Goal: Ask a question

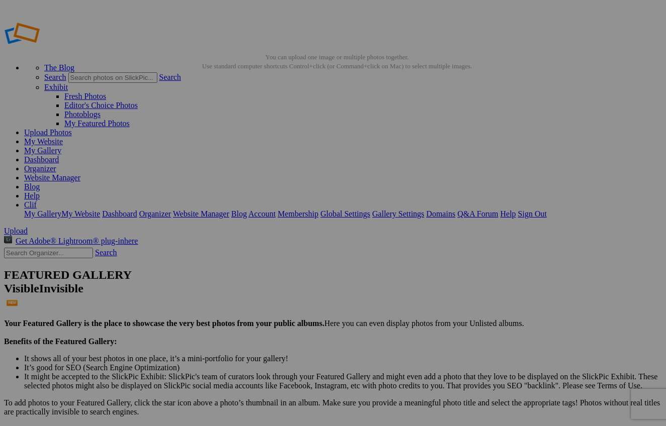
scroll to position [66, 0]
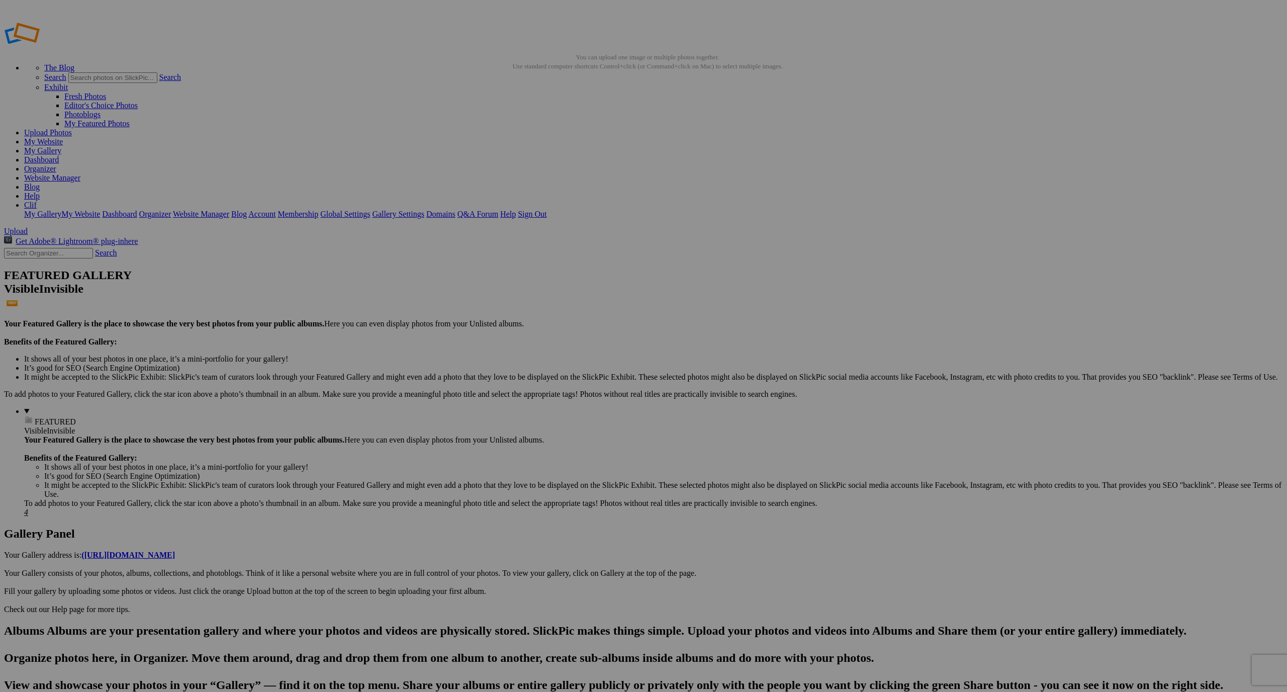
click at [577, 410] on span "Yes" at bounding box center [571, 412] width 12 height 9
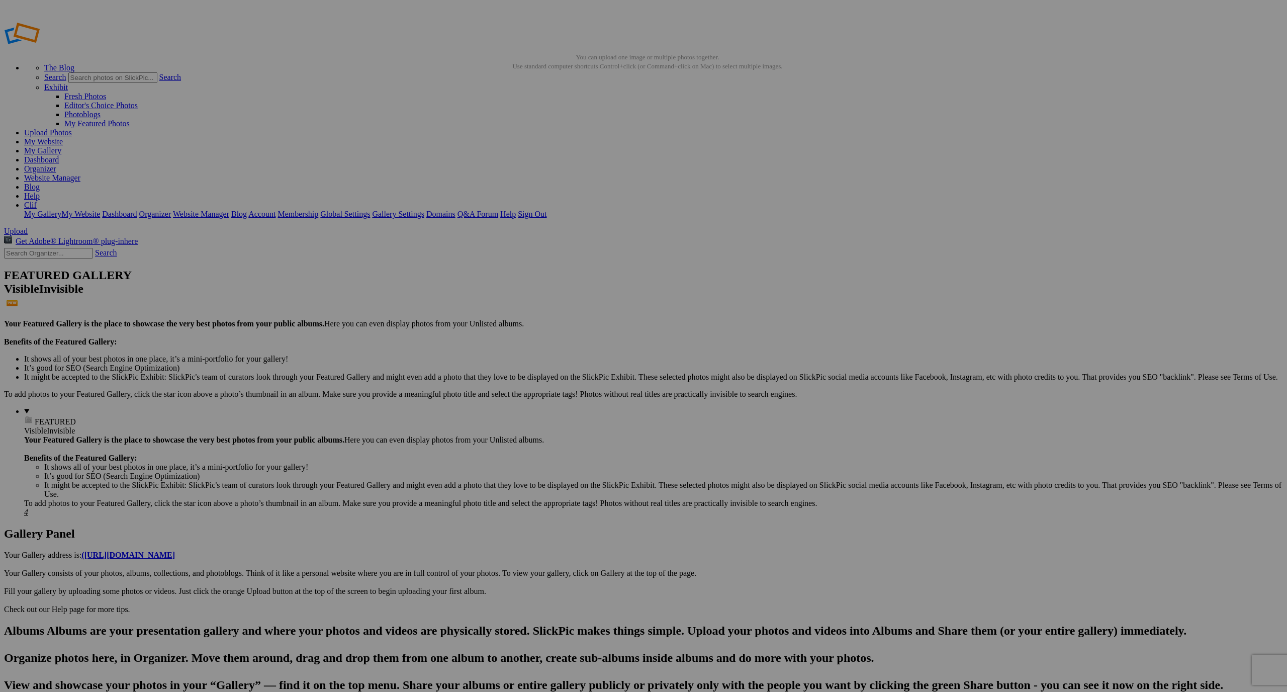
click at [80, 173] on link "Website Manager" at bounding box center [52, 177] width 56 height 9
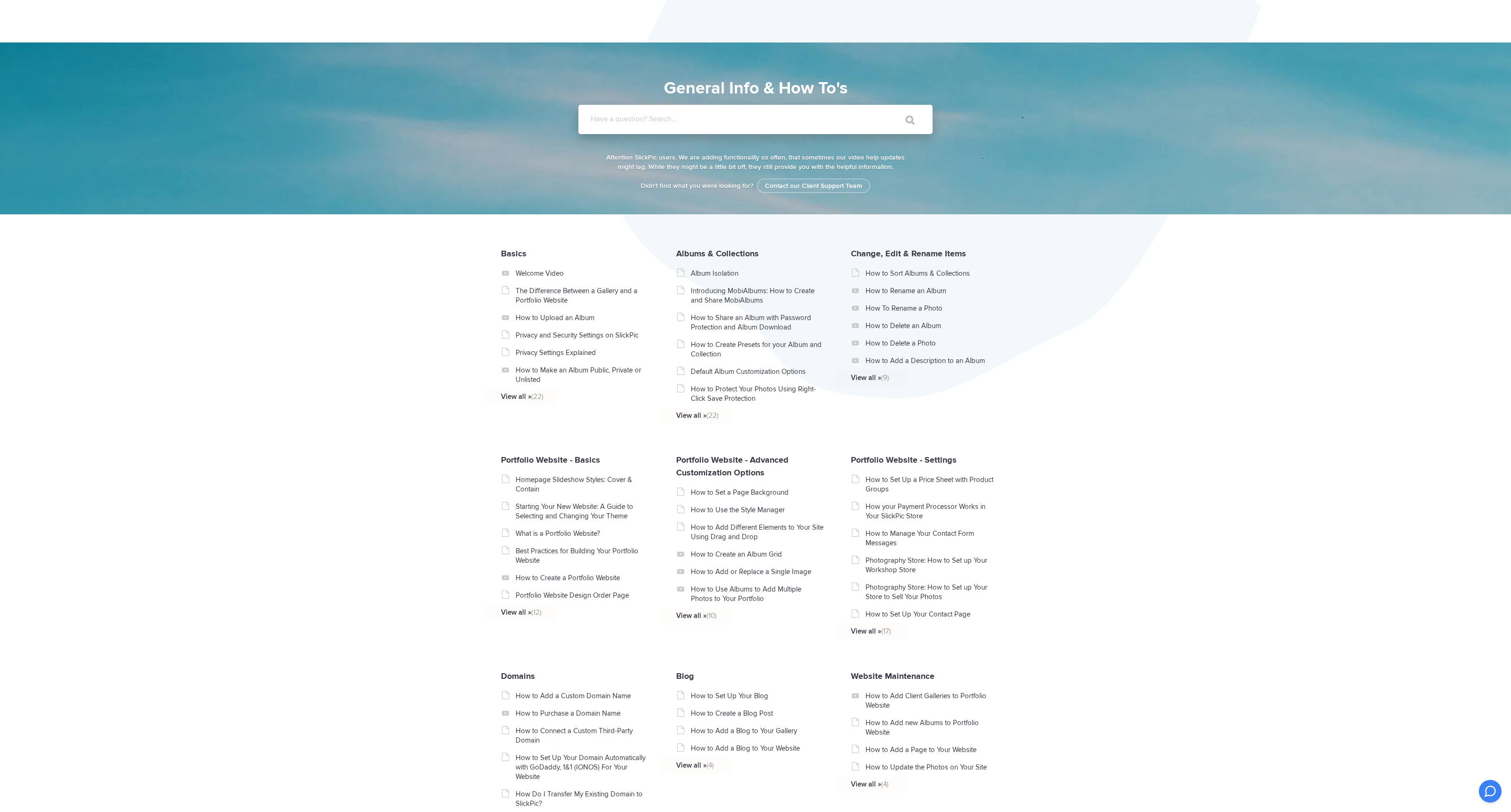
click at [640, 112] on input "Have a question? Search..." at bounding box center [736, 119] width 316 height 29
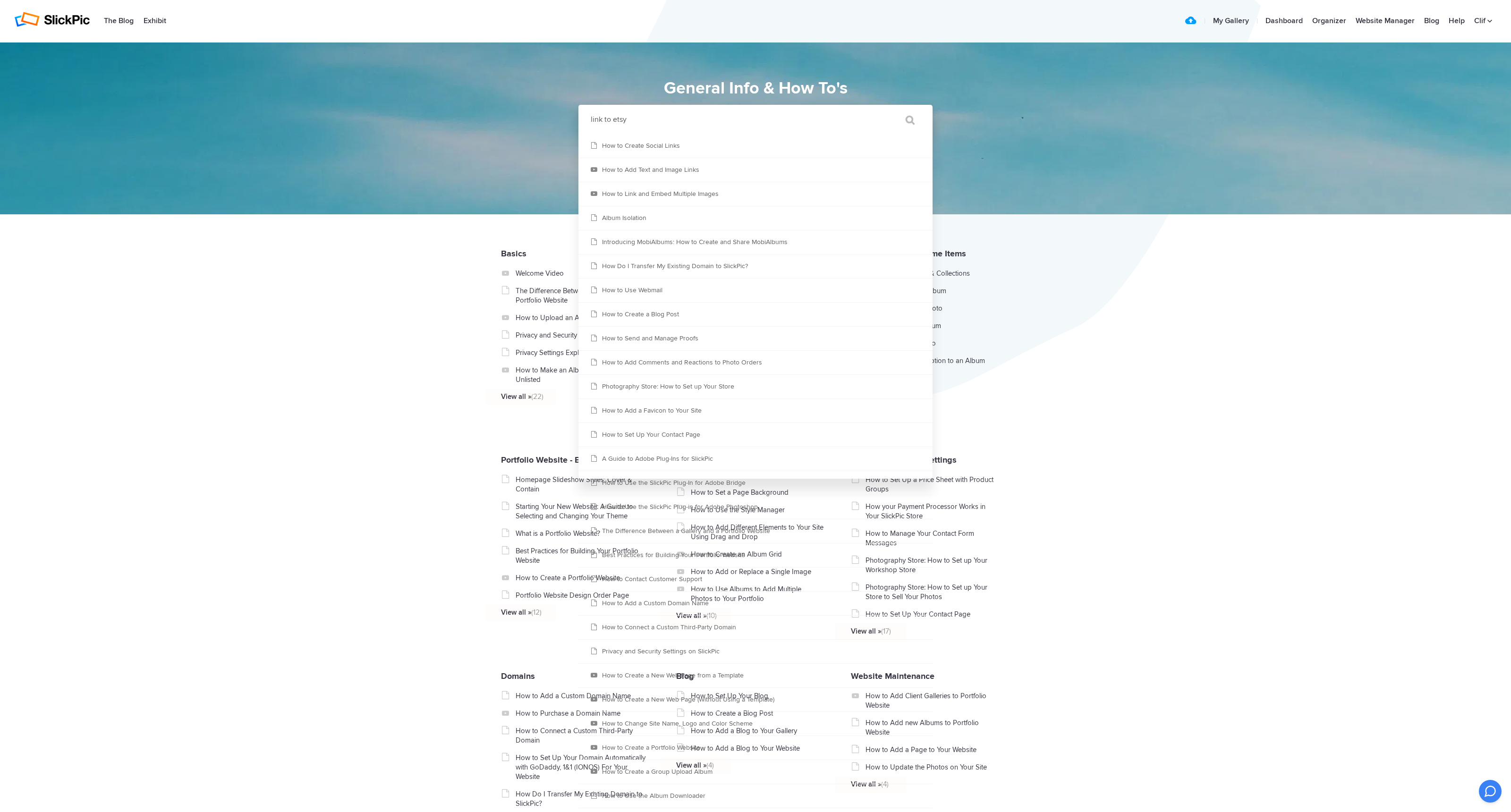
type input "link to etsy"
click at [905, 120] on input "" at bounding box center [905, 120] width 39 height 23
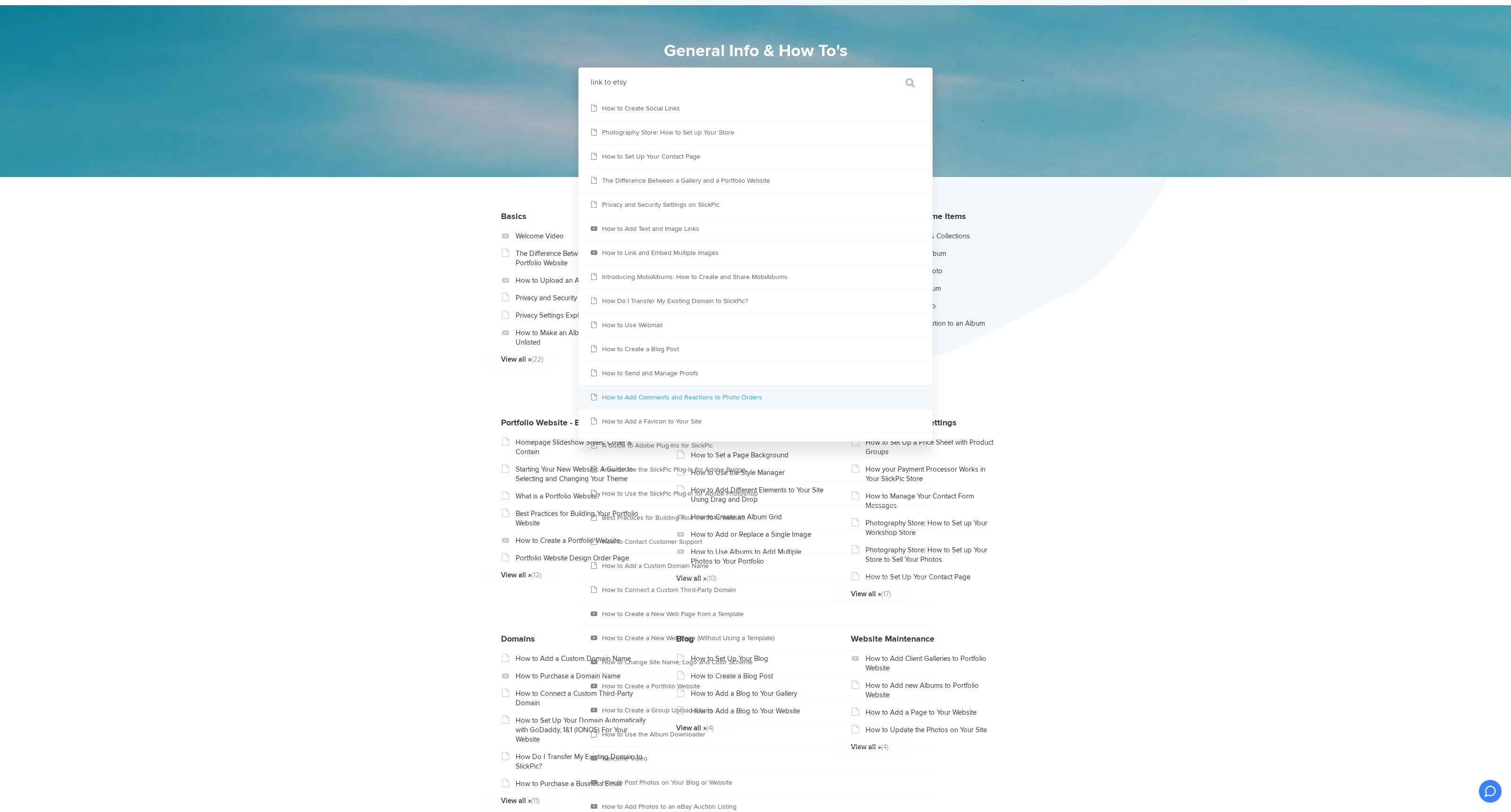
scroll to position [36, 0]
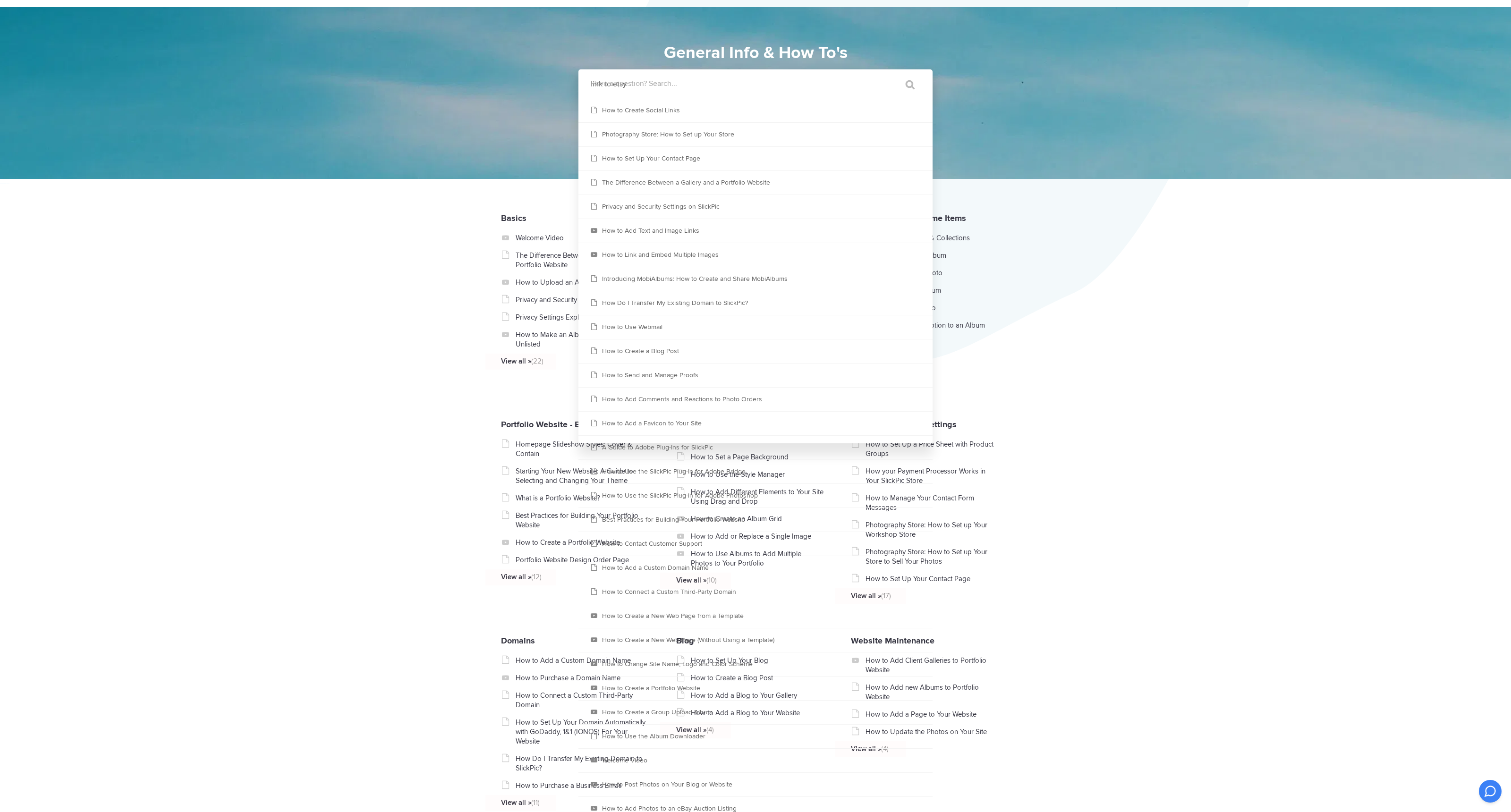
click at [347, 530] on section "Basics (22) Welcome Video The Difference Between a Gallery and a Portfolio Webs…" at bounding box center [755, 742] width 1511 height 1125
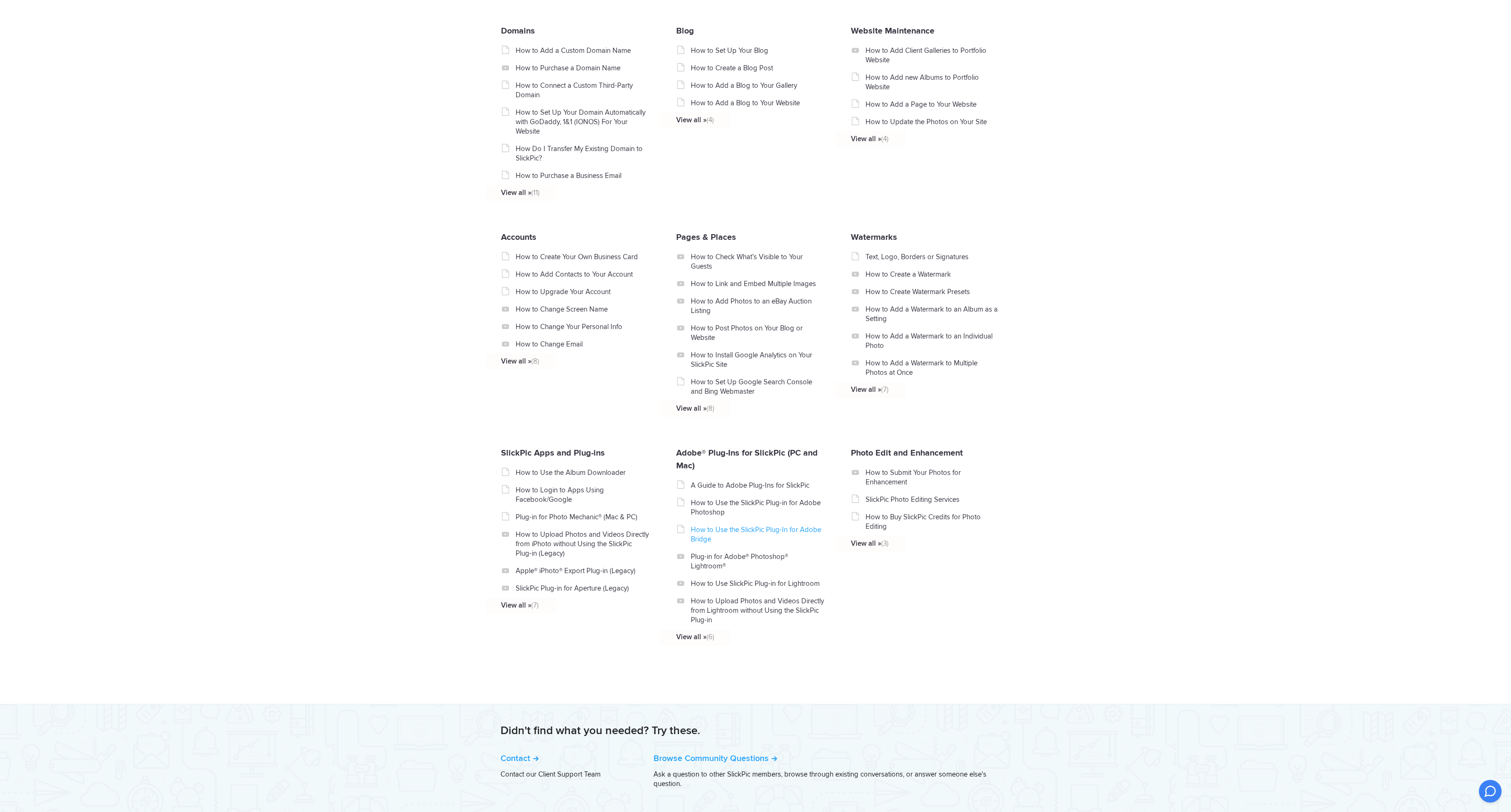
scroll to position [645, 0]
click at [728, 329] on link "How to Post Photos on Your Blog or Website" at bounding box center [757, 333] width 133 height 19
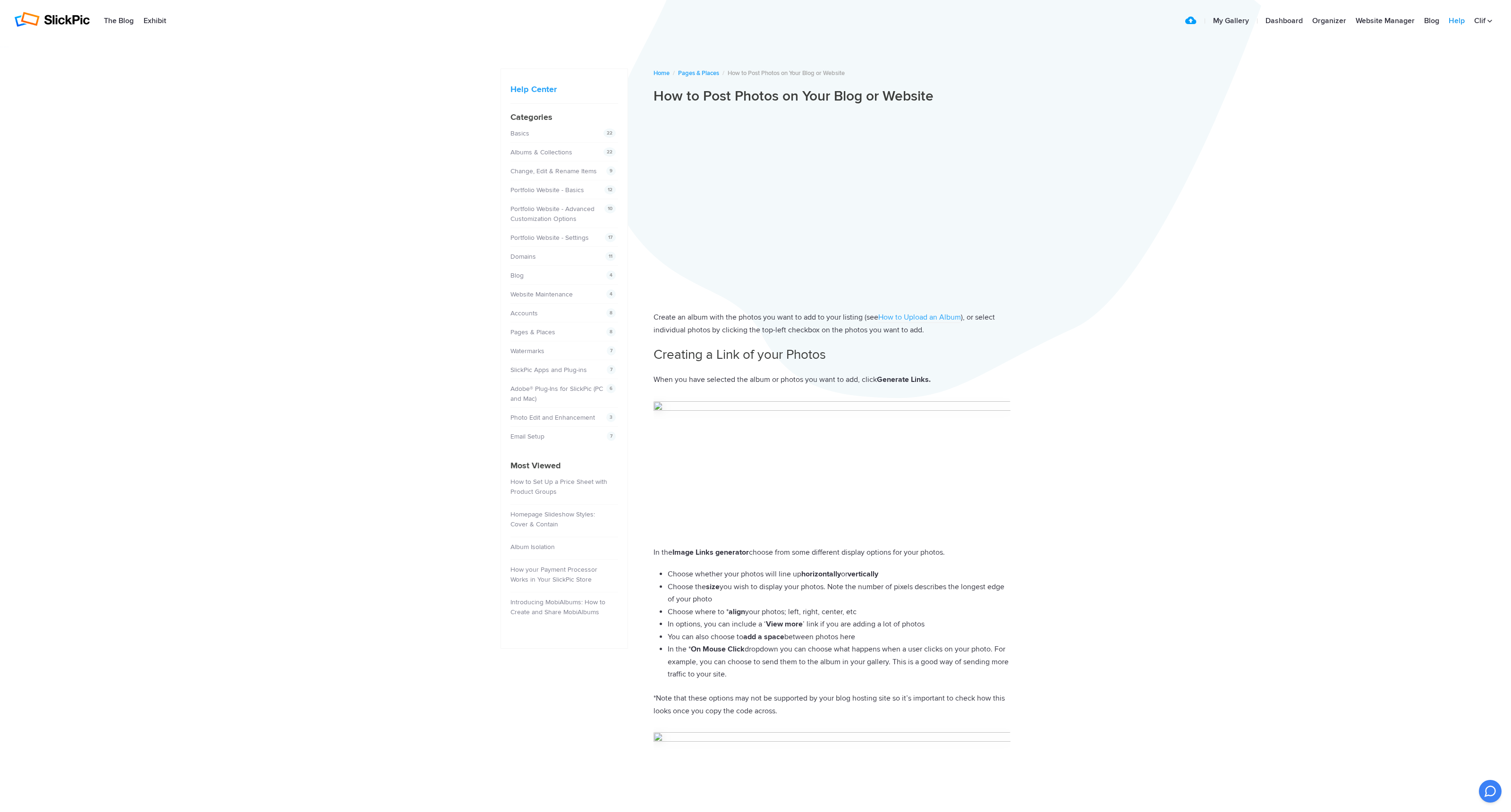
click at [1454, 20] on link "Help" at bounding box center [1456, 22] width 25 height 19
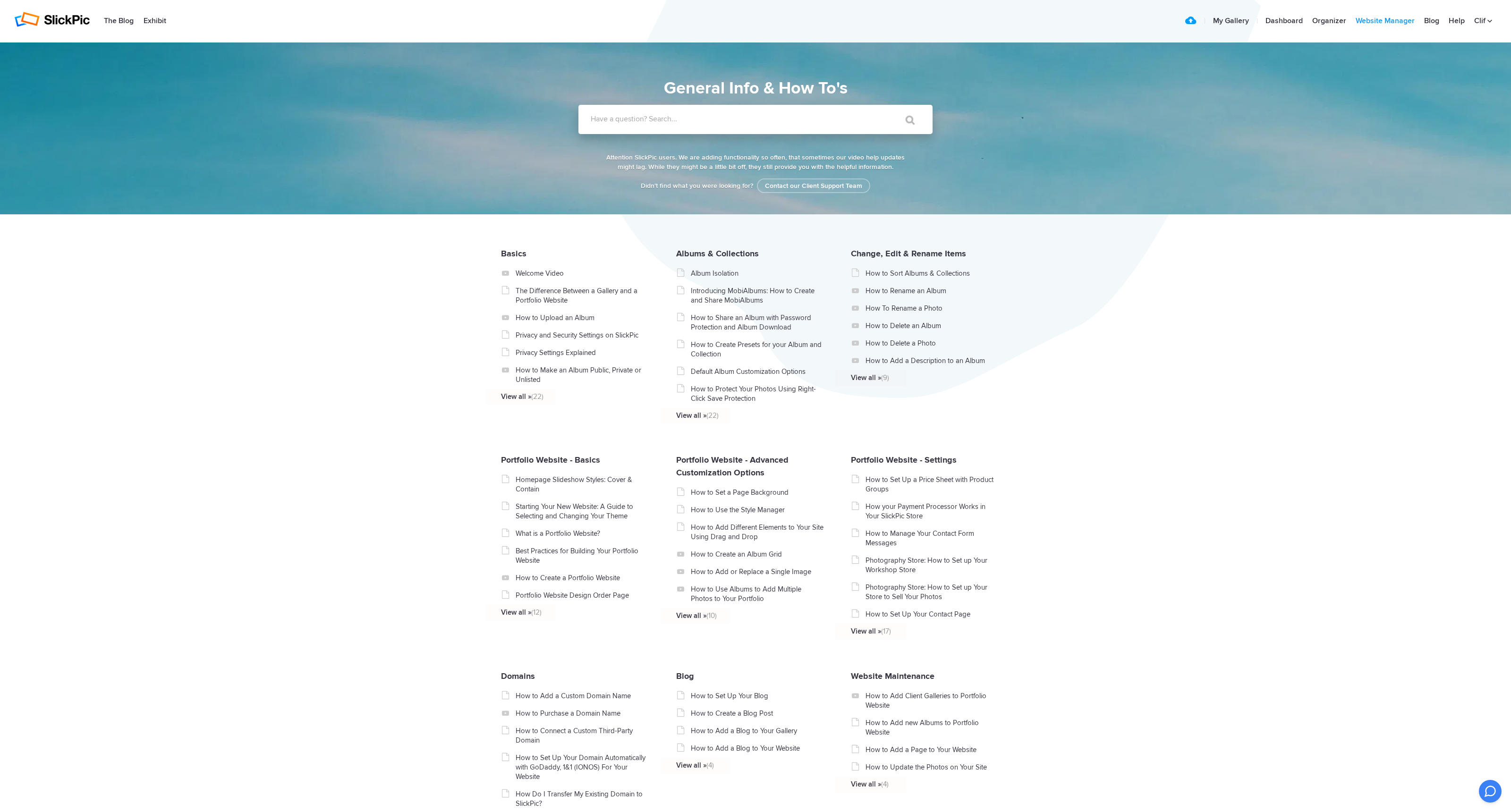
click at [1397, 19] on link "Website Manager" at bounding box center [1384, 22] width 69 height 19
click at [717, 125] on input "Have a question? Search..." at bounding box center [736, 119] width 316 height 29
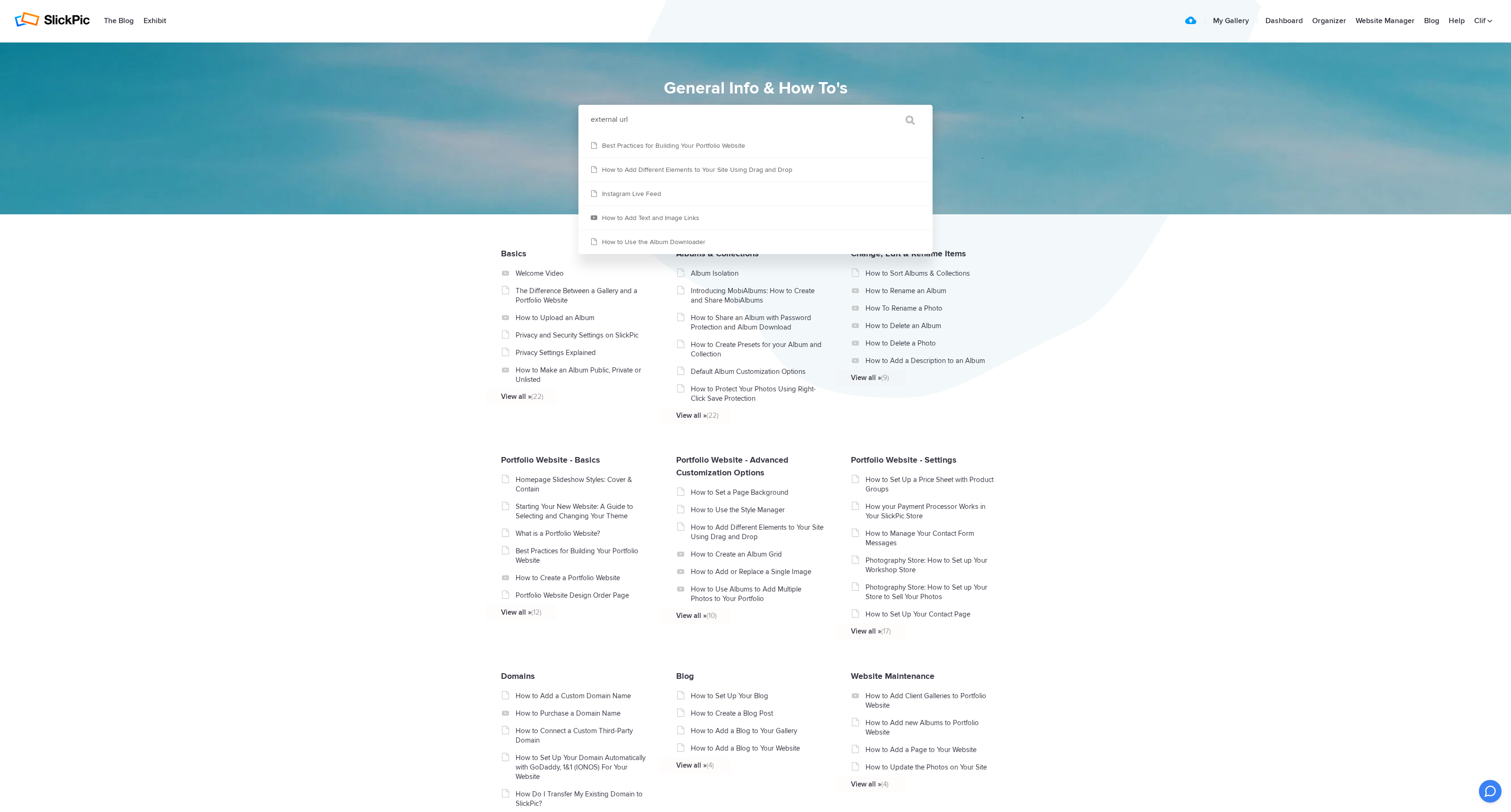
type input "external url"
click at [905, 120] on input "" at bounding box center [905, 120] width 39 height 23
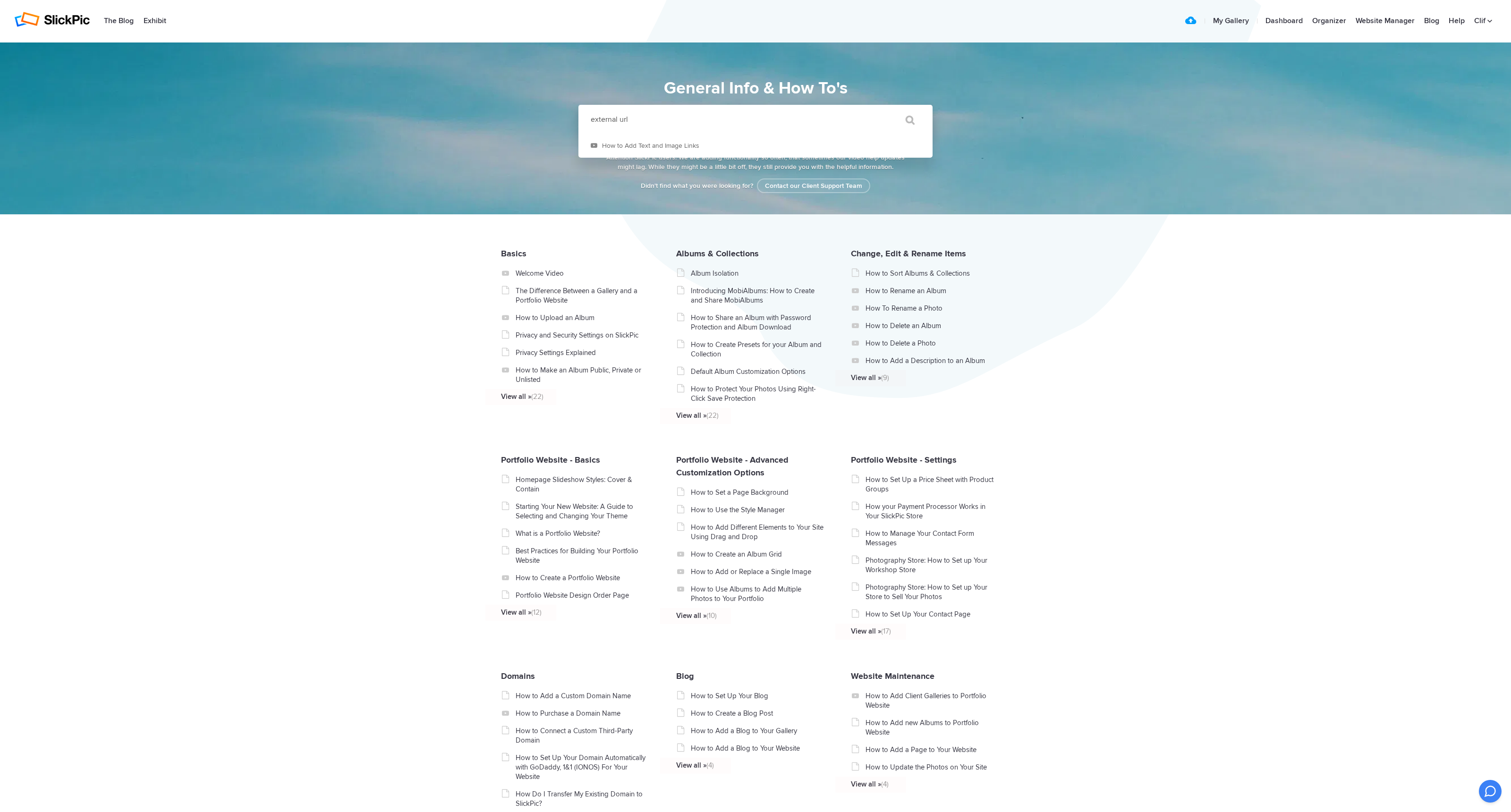
scroll to position [44, 0]
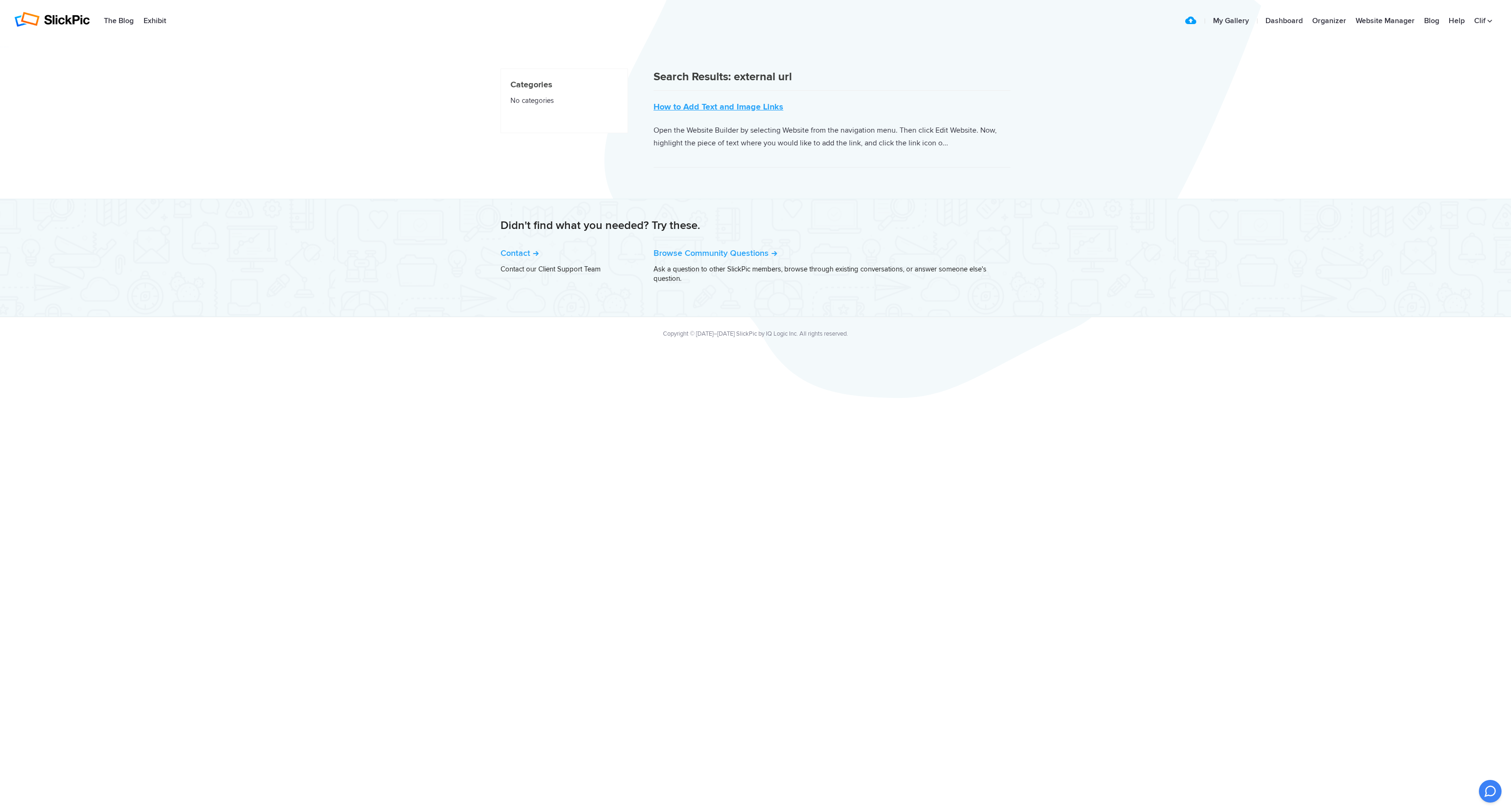
click at [717, 106] on link "How to Add Text and Image Links" at bounding box center [718, 106] width 130 height 10
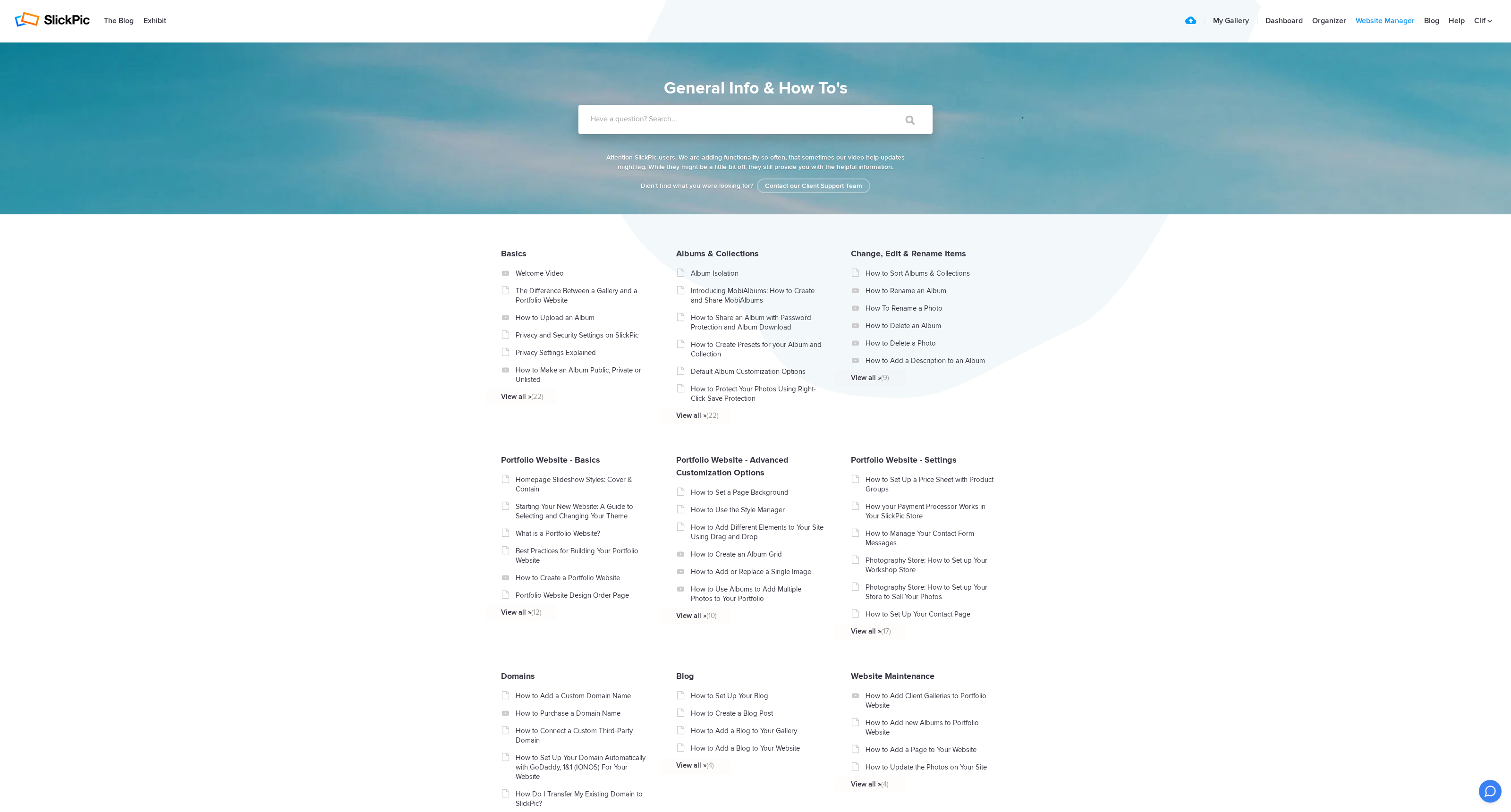
click at [1379, 19] on link "Website Manager" at bounding box center [1384, 22] width 69 height 19
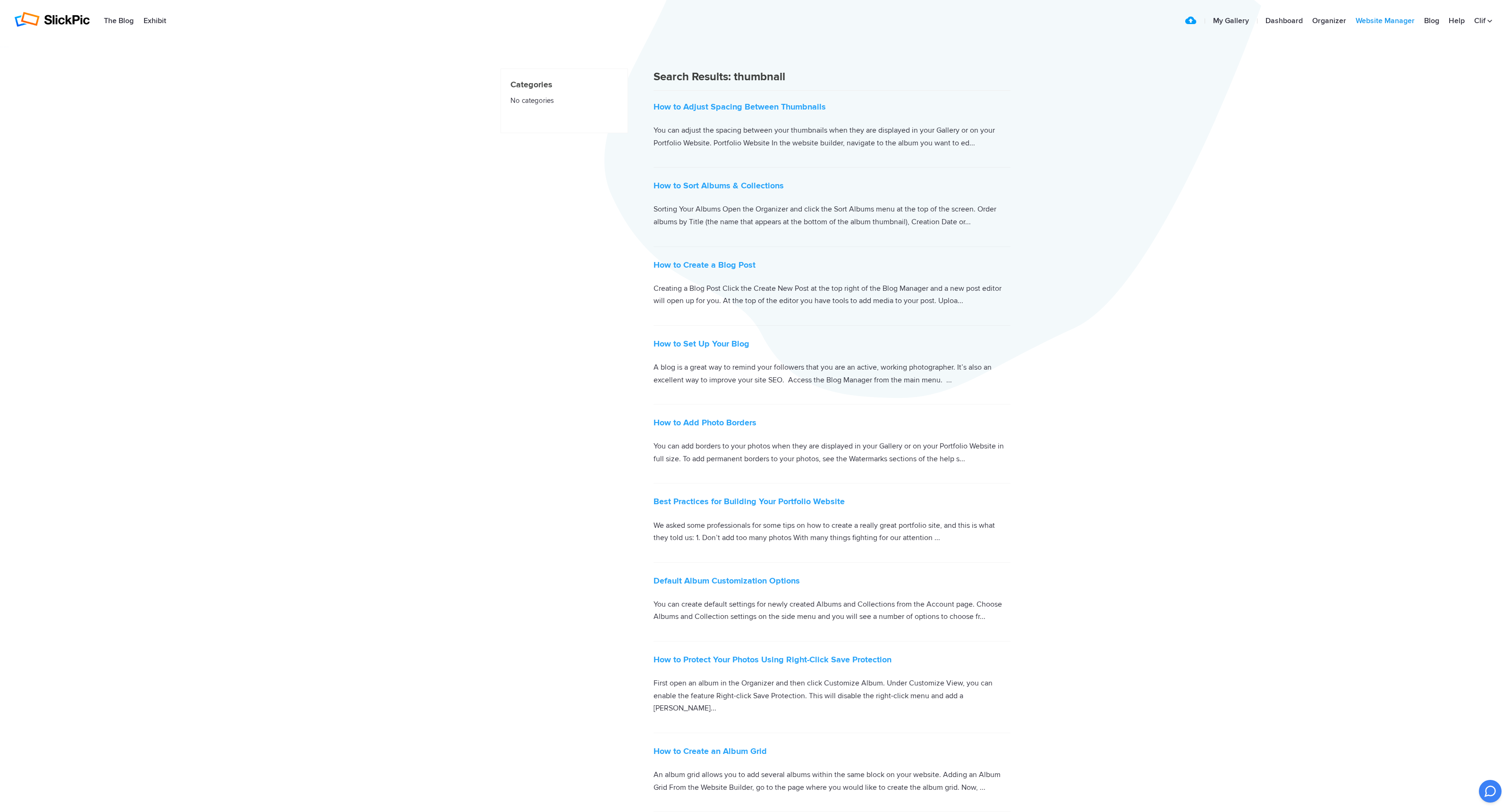
click at [1381, 23] on link "Website Manager" at bounding box center [1384, 22] width 69 height 19
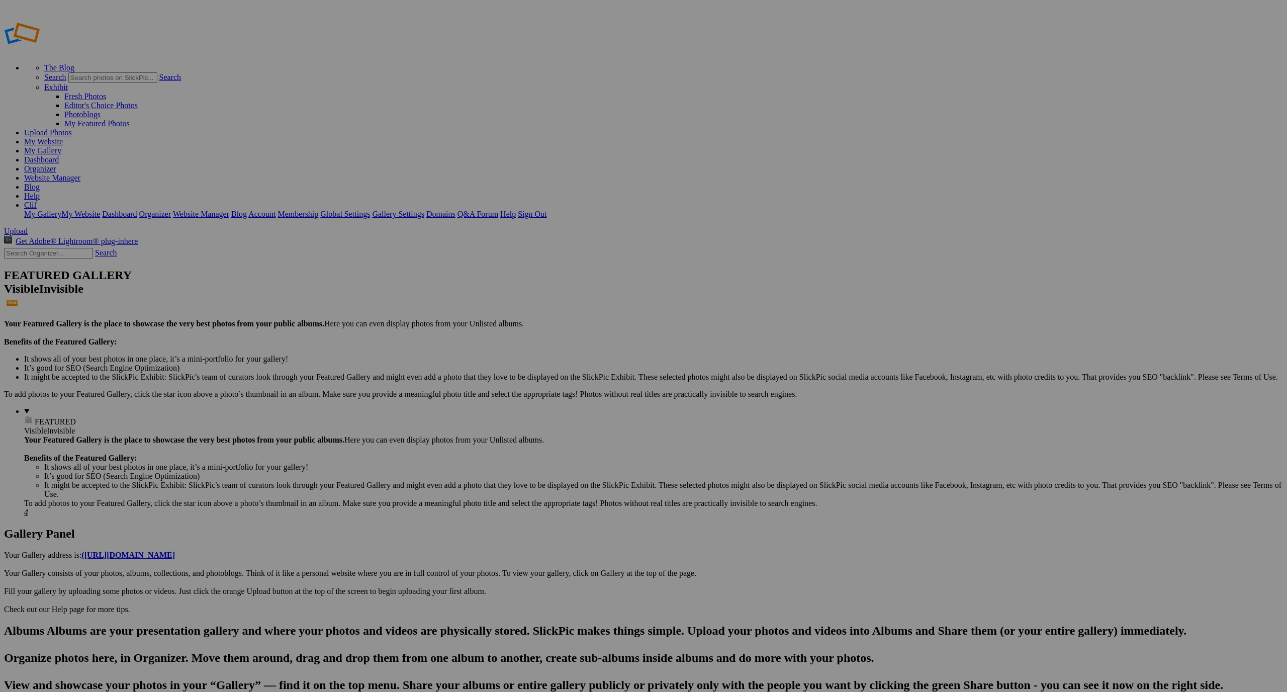
click at [59, 155] on link "Dashboard" at bounding box center [41, 159] width 35 height 9
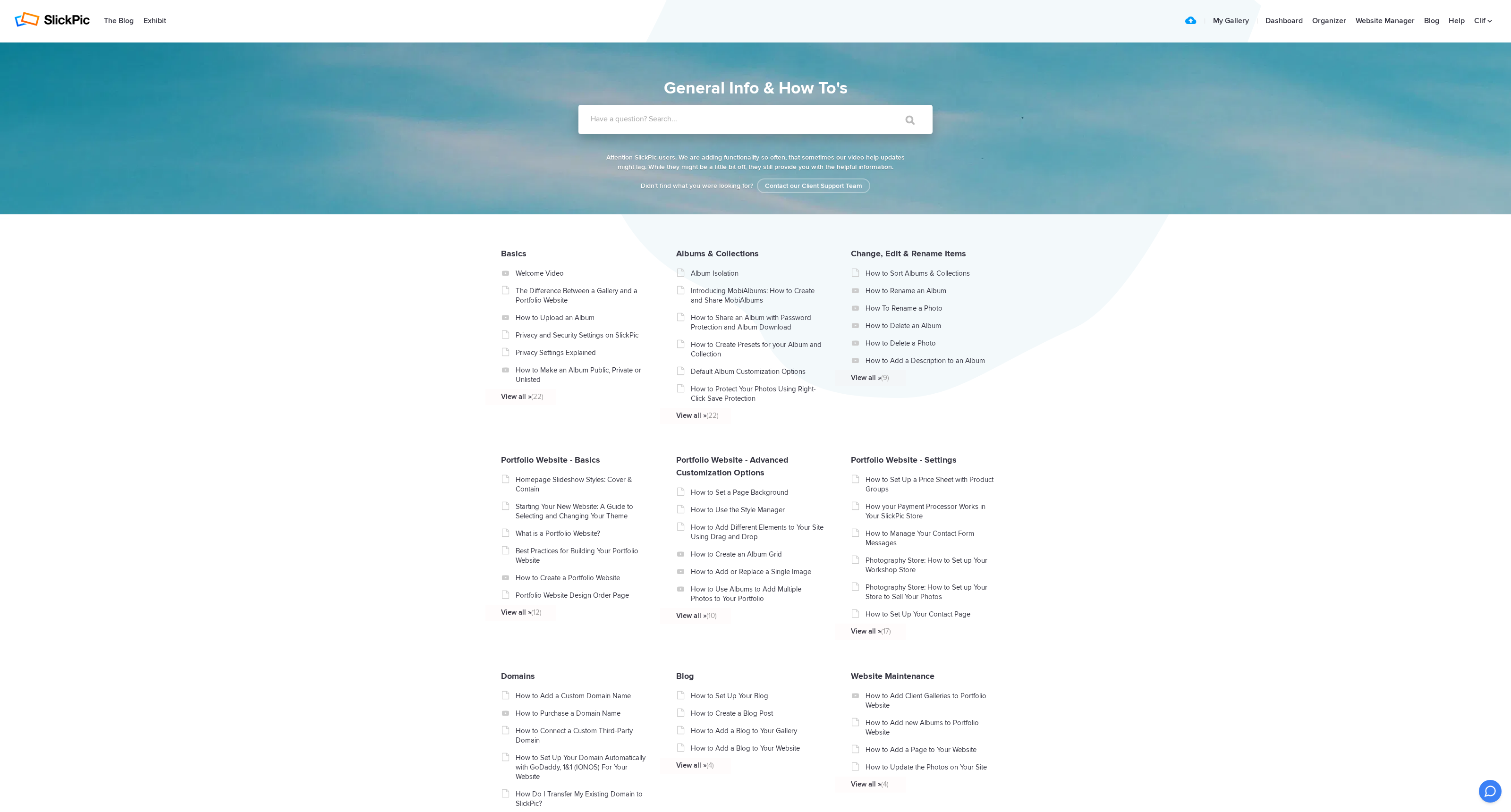
click at [758, 117] on label "Have a question? Search..." at bounding box center [767, 119] width 354 height 9
click at [758, 117] on input "Have a question? Search..." at bounding box center [736, 119] width 316 height 29
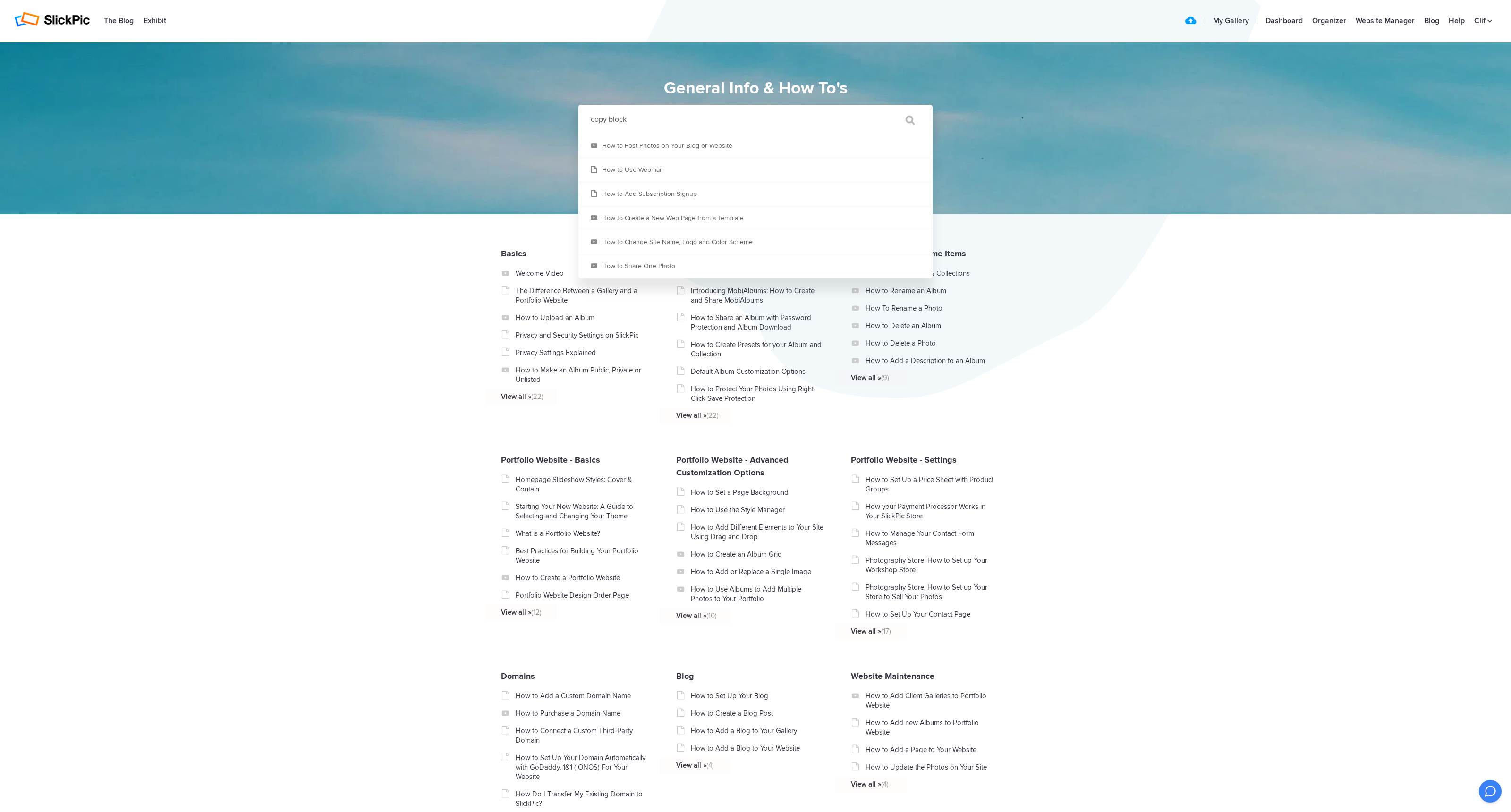
type input "copy block"
click at [905, 120] on input "" at bounding box center [905, 120] width 39 height 23
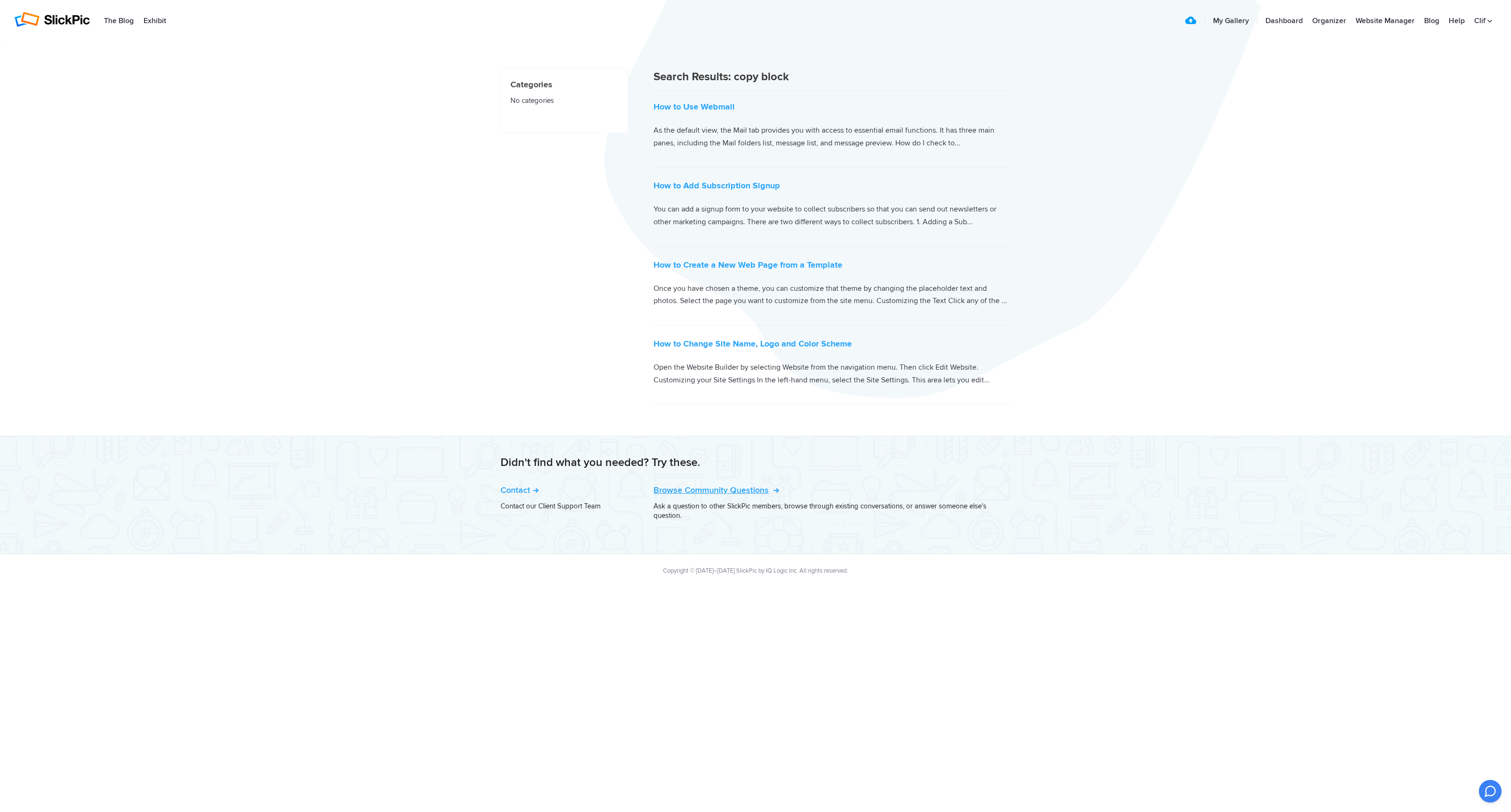
click at [760, 487] on link "Browse Community Questions" at bounding box center [716, 489] width 124 height 10
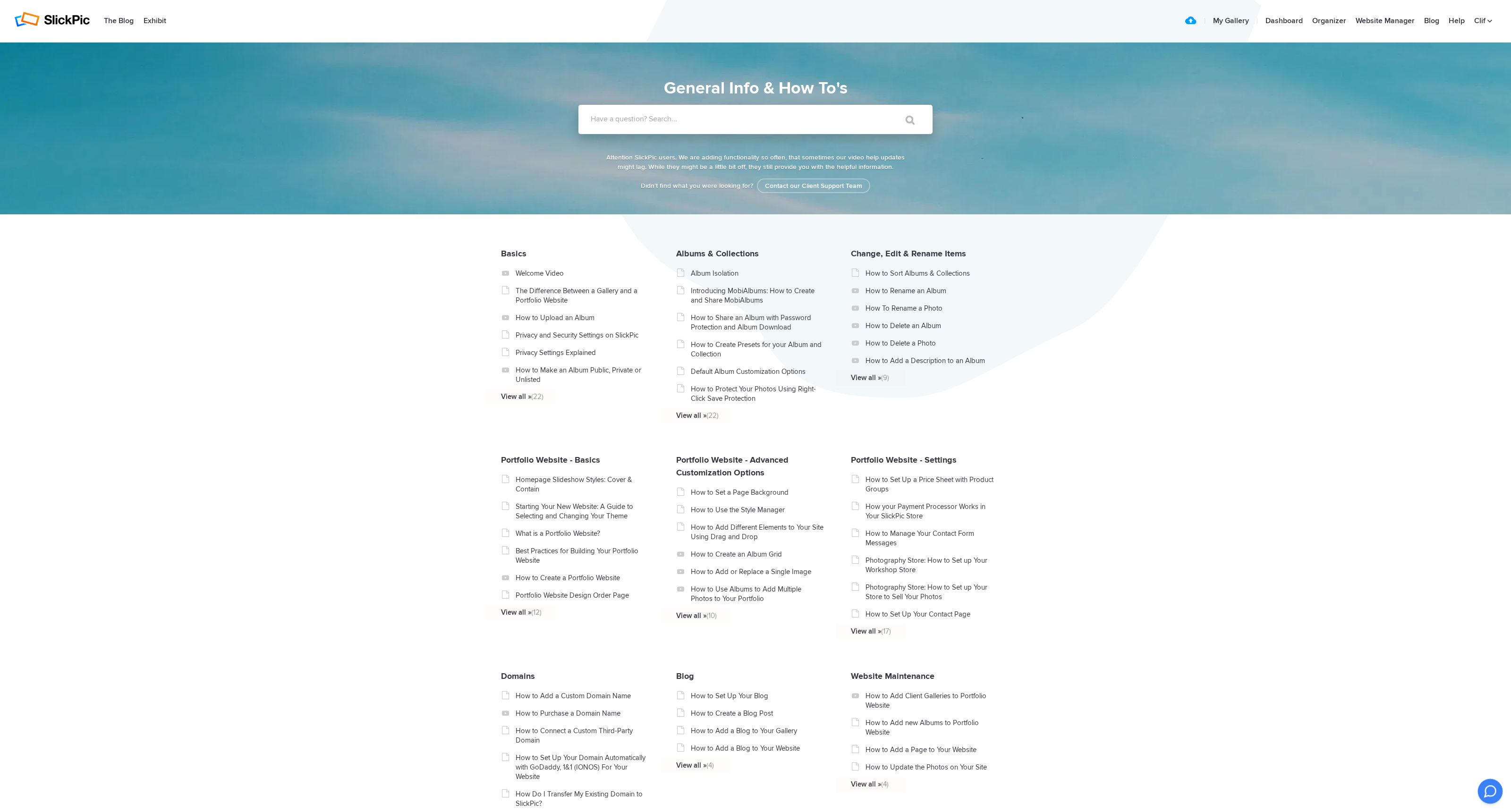
click at [1488, 792] on icon at bounding box center [1490, 791] width 11 height 11
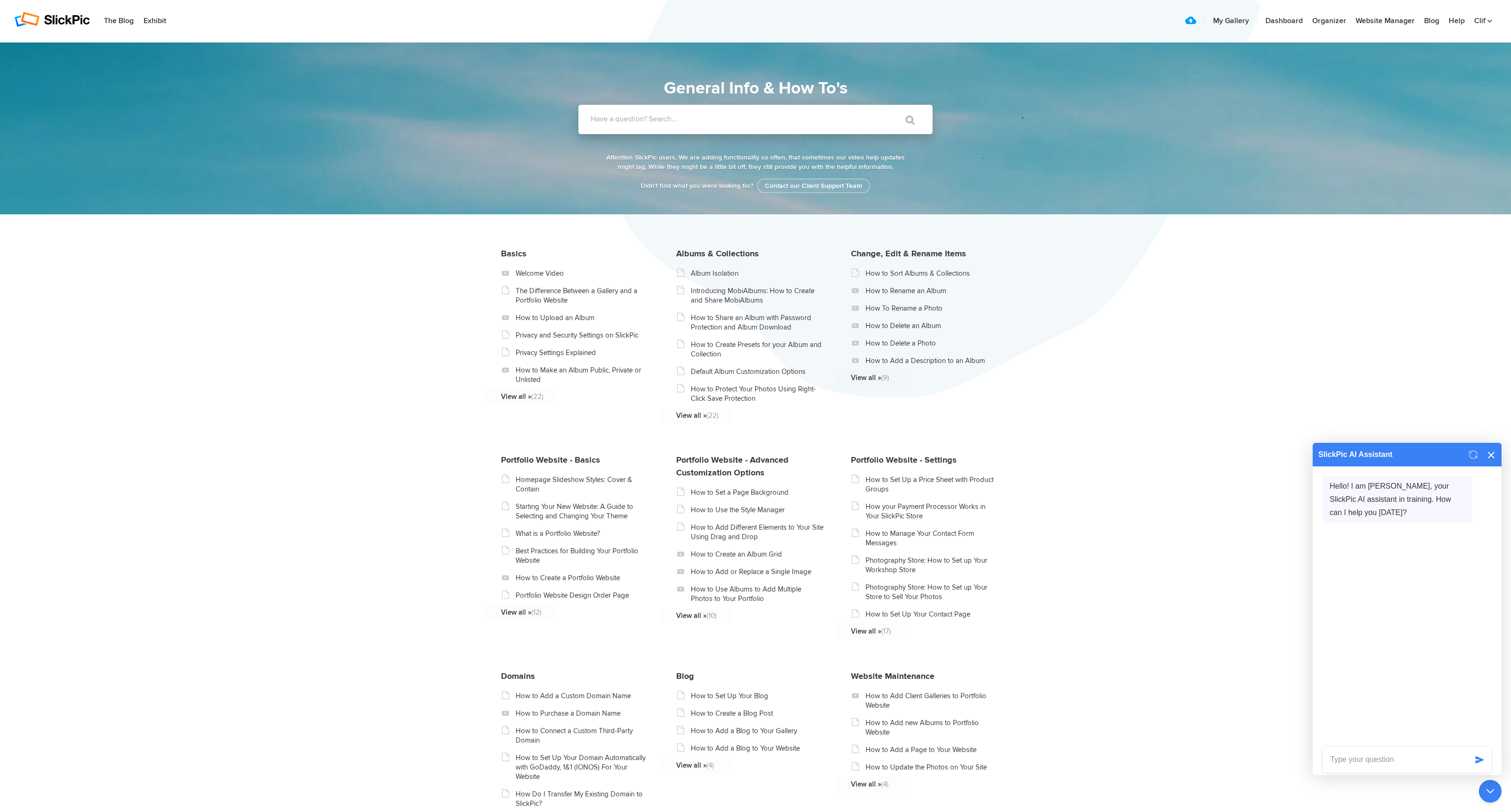
click at [1341, 761] on textarea at bounding box center [1395, 759] width 145 height 26
type textarea "O"
type textarea "In my page for Shop, how do I get the web address to function as a link"
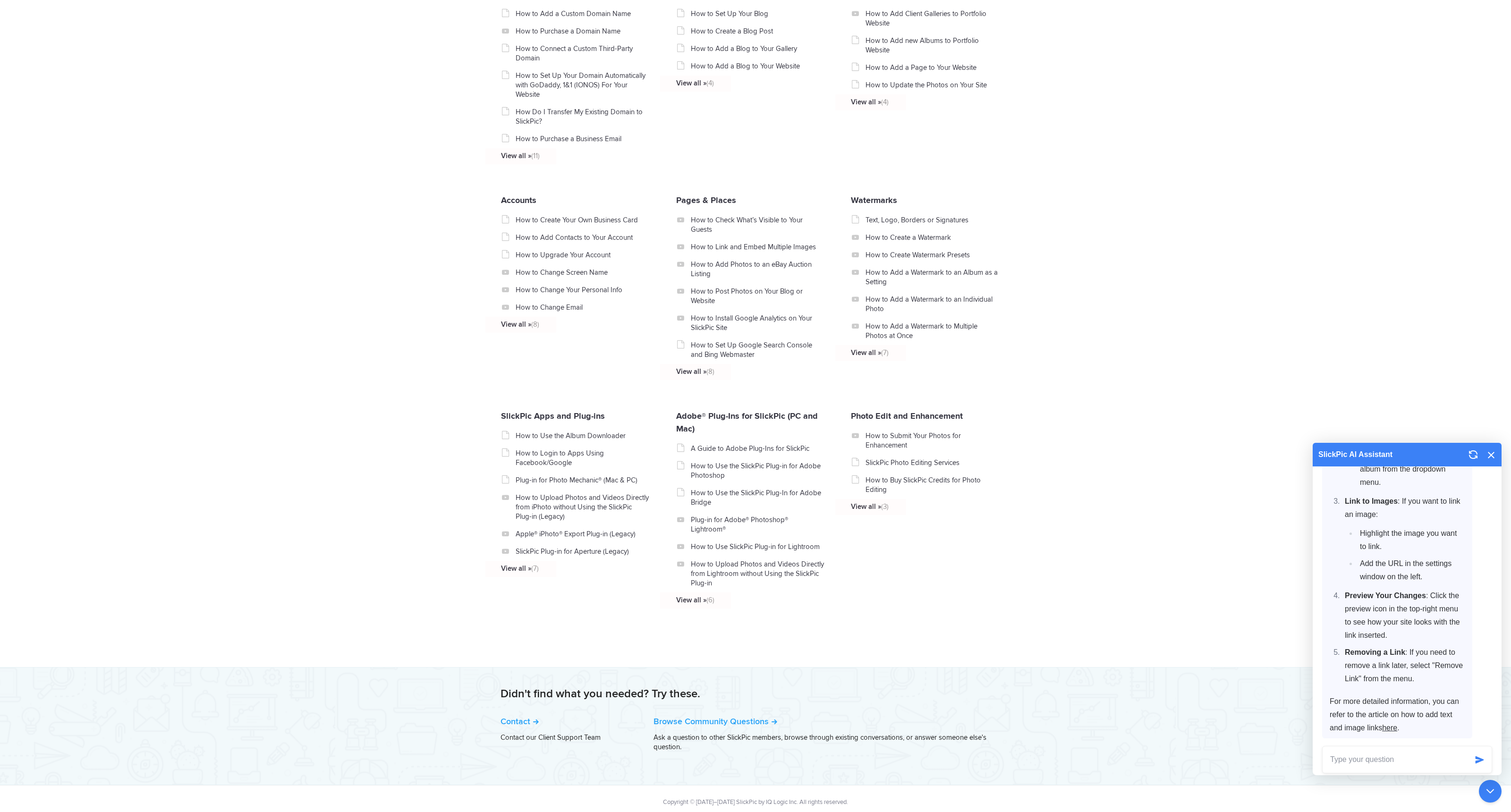
scroll to position [682, 0]
click at [1352, 758] on textarea at bounding box center [1395, 759] width 145 height 26
type textarea "how to add a link to Etsy"
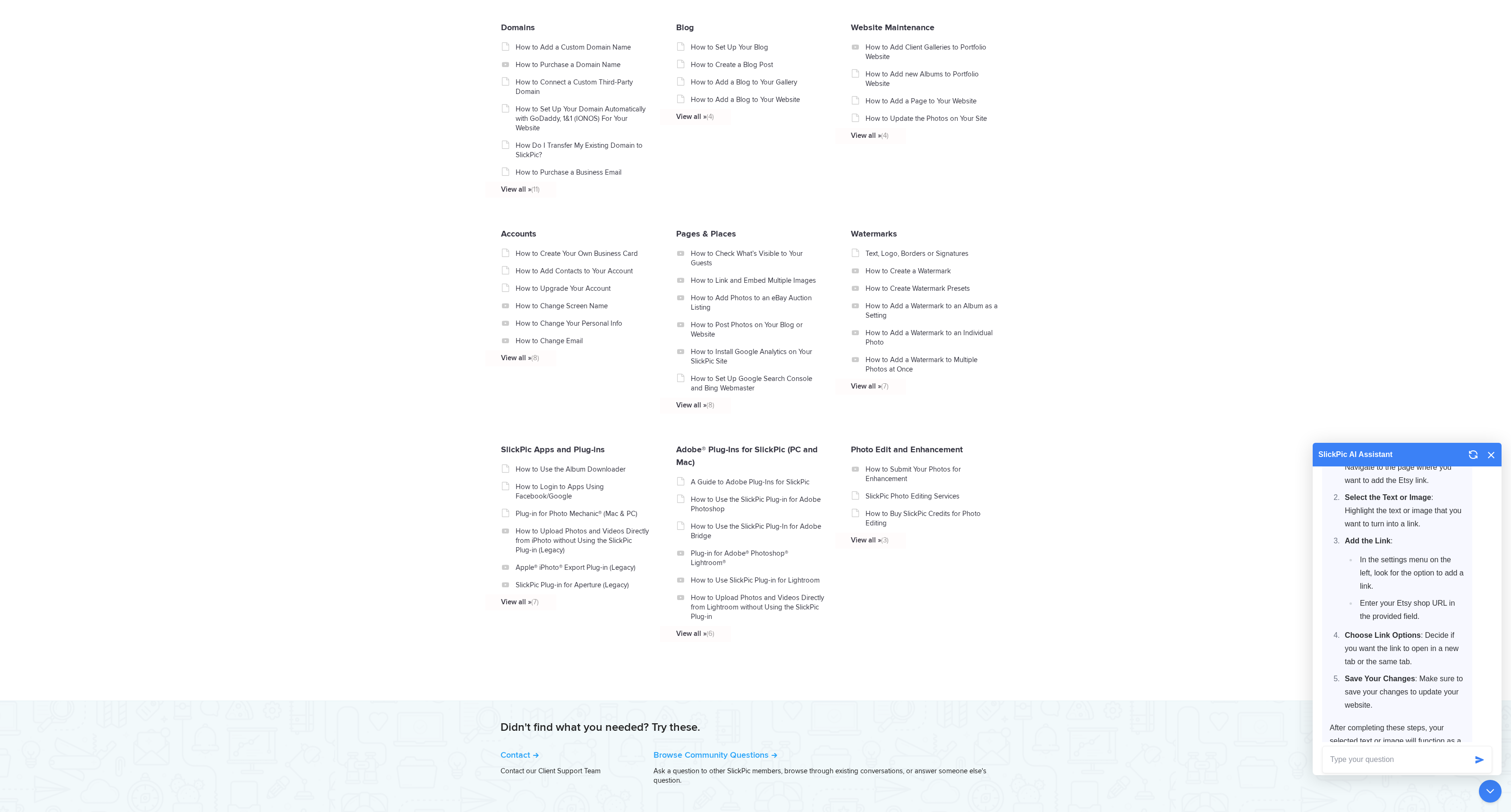
scroll to position [635, 0]
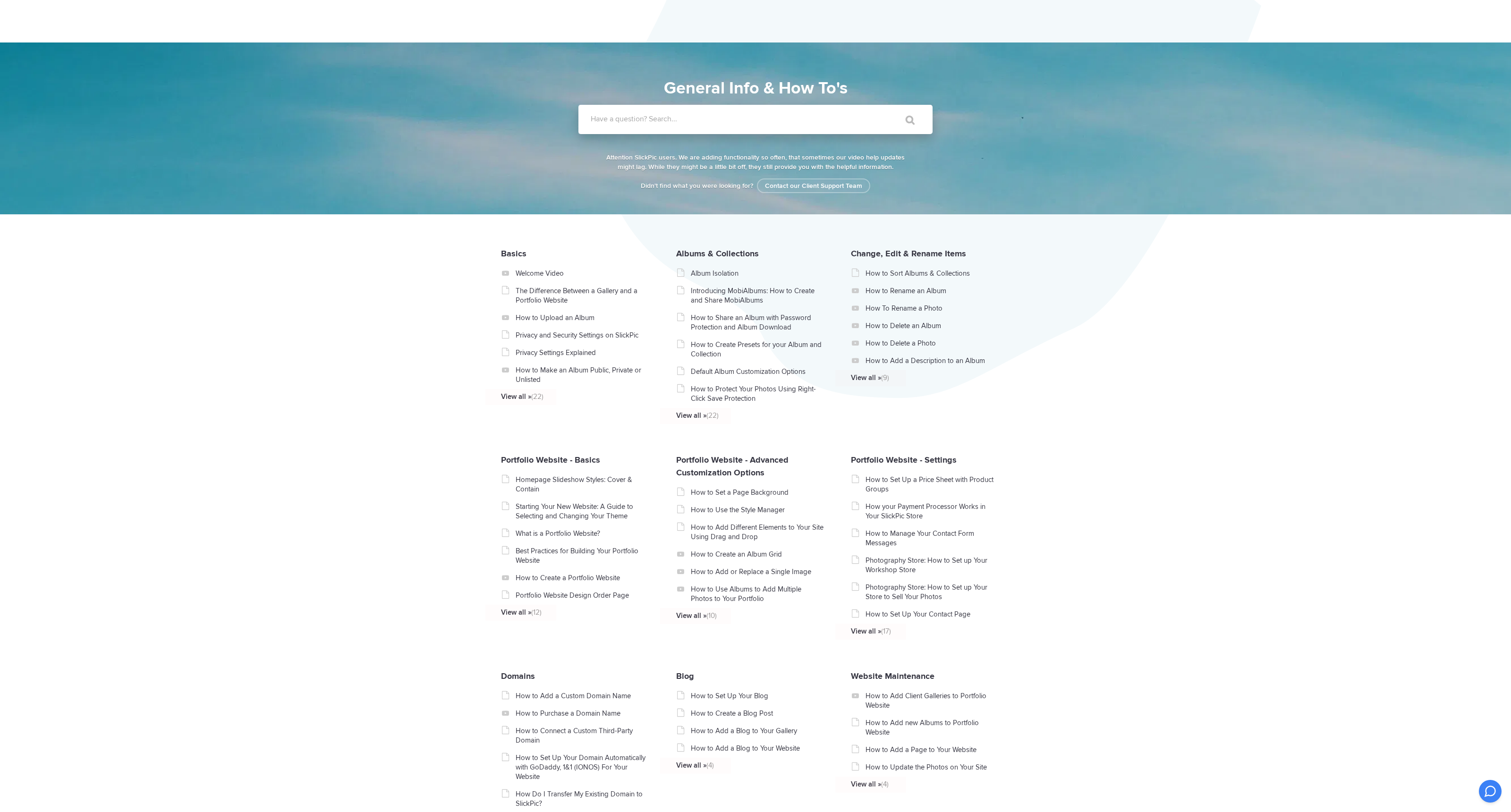
scroll to position [649, 0]
